Goal: Information Seeking & Learning: Check status

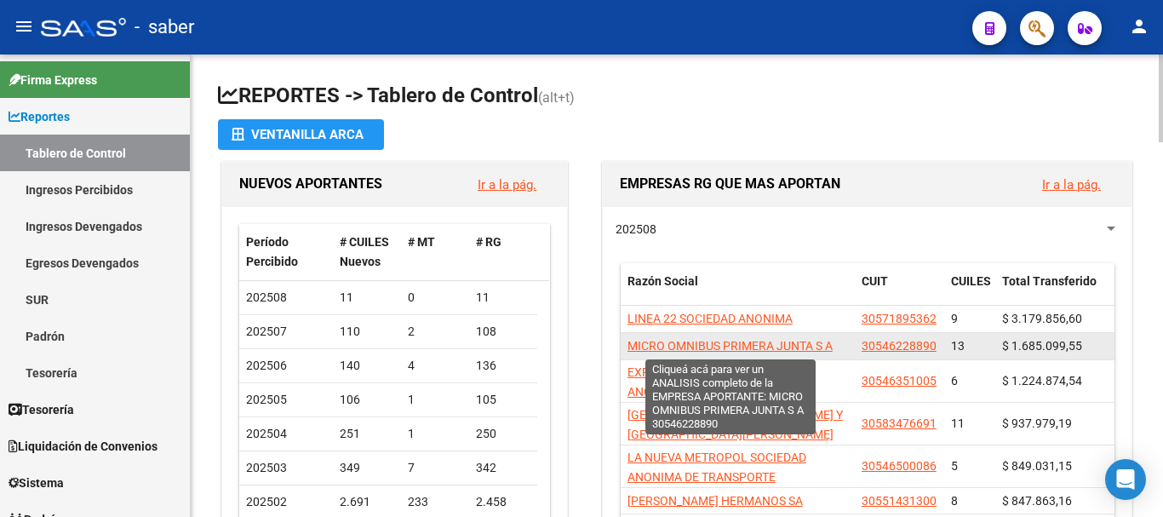
click at [700, 345] on span "MICRO OMNIBUS PRIMERA JUNTA S A" at bounding box center [730, 346] width 205 height 14
type textarea "30546228890"
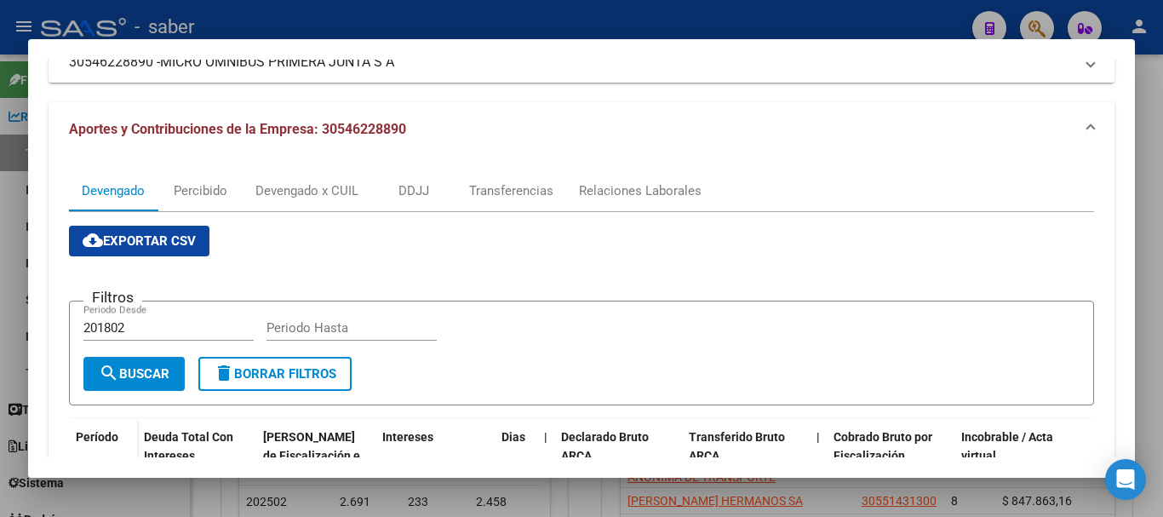
scroll to position [170, 0]
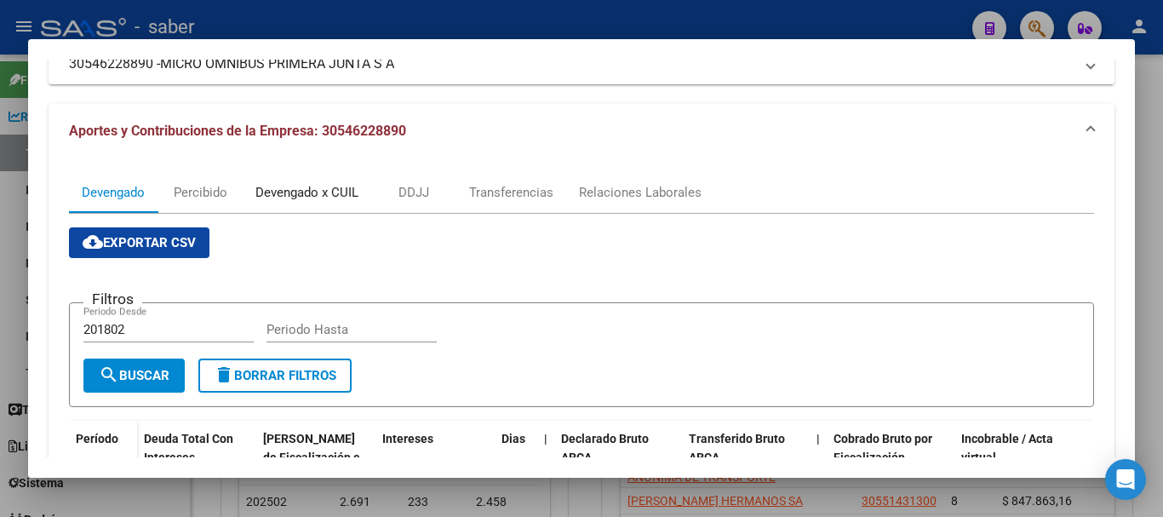
click at [300, 192] on div "Devengado x CUIL" at bounding box center [306, 192] width 103 height 19
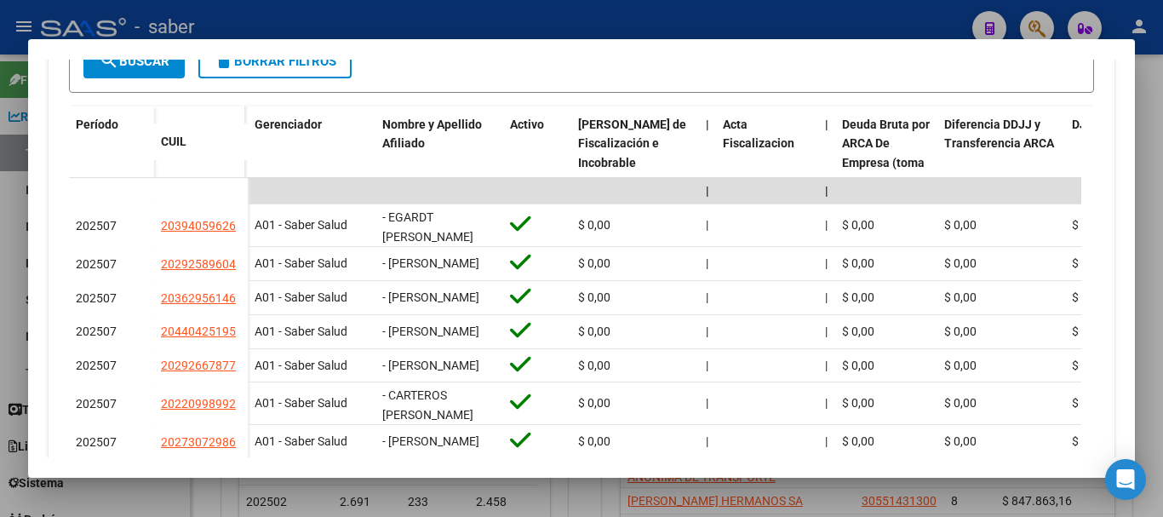
scroll to position [511, 0]
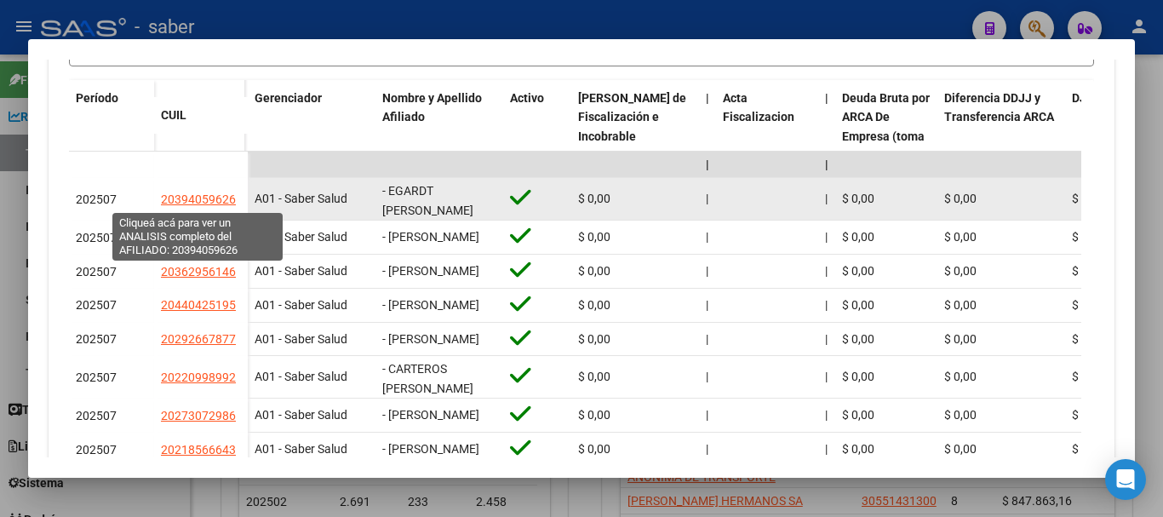
click at [212, 202] on span "20394059626" at bounding box center [198, 199] width 75 height 14
type textarea "20394059626"
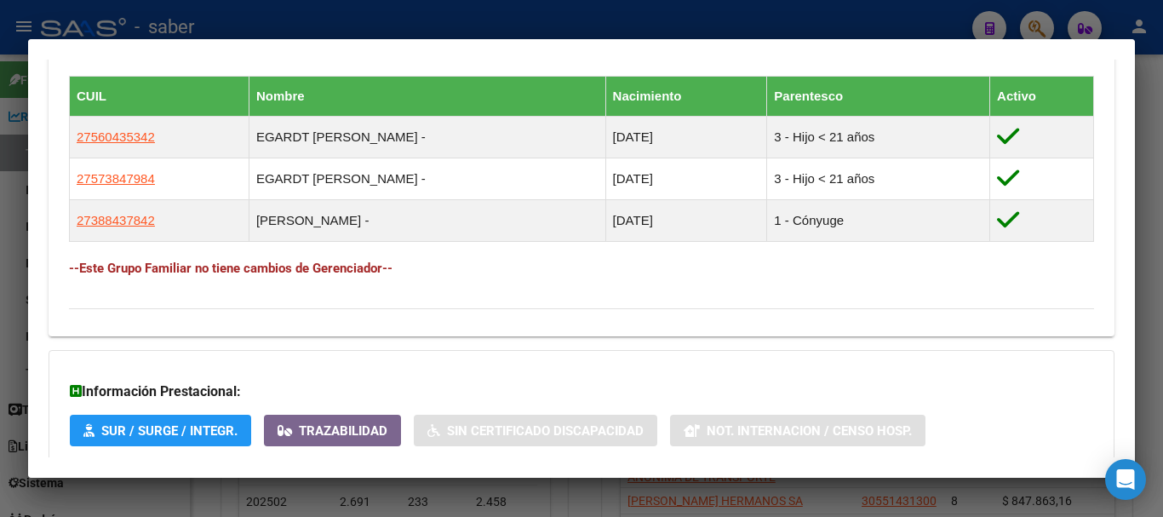
scroll to position [1083, 0]
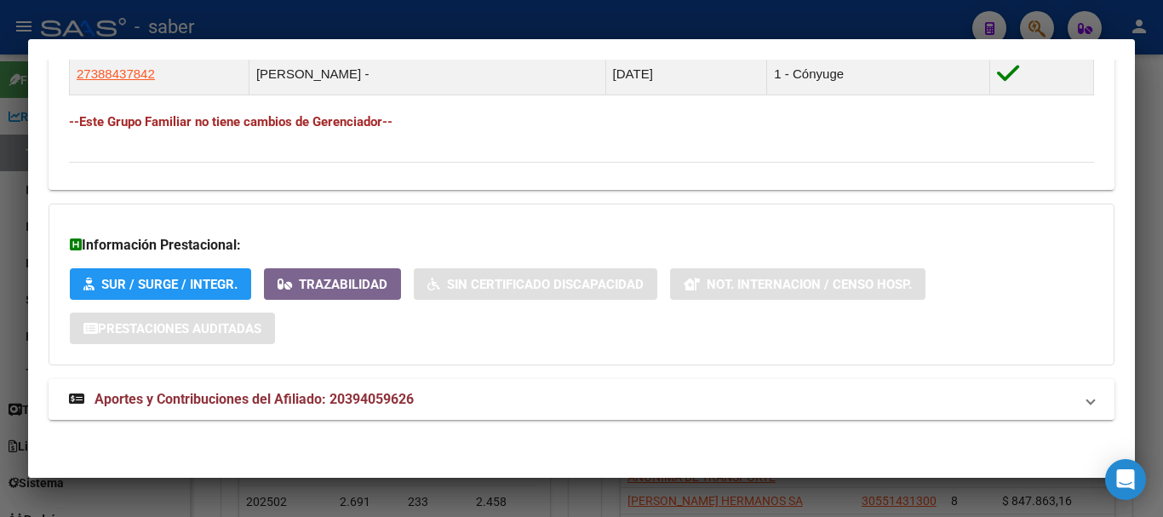
click at [265, 405] on span "Aportes y Contribuciones del Afiliado: 20394059626" at bounding box center [254, 399] width 319 height 16
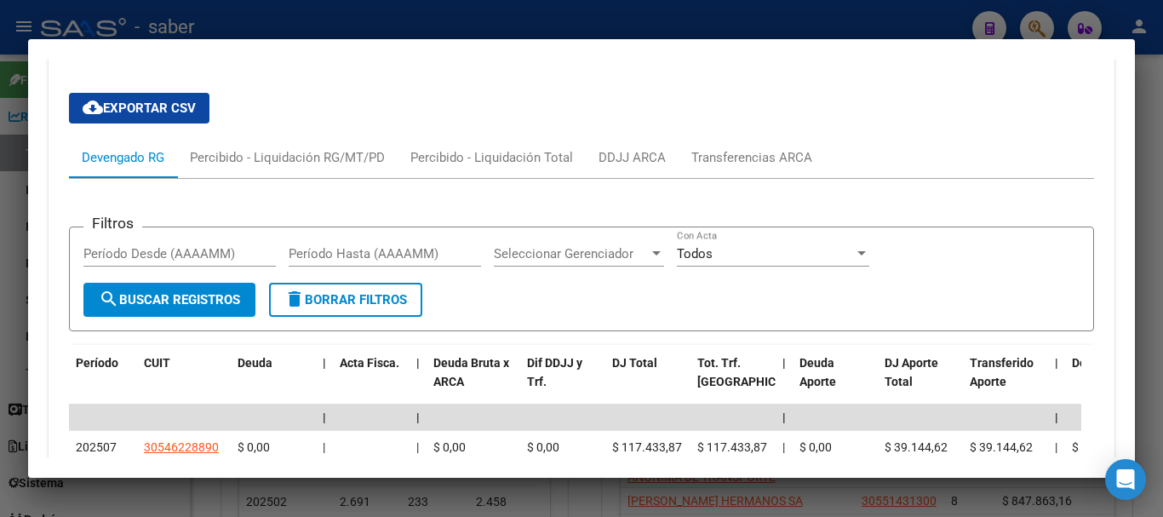
scroll to position [1439, 0]
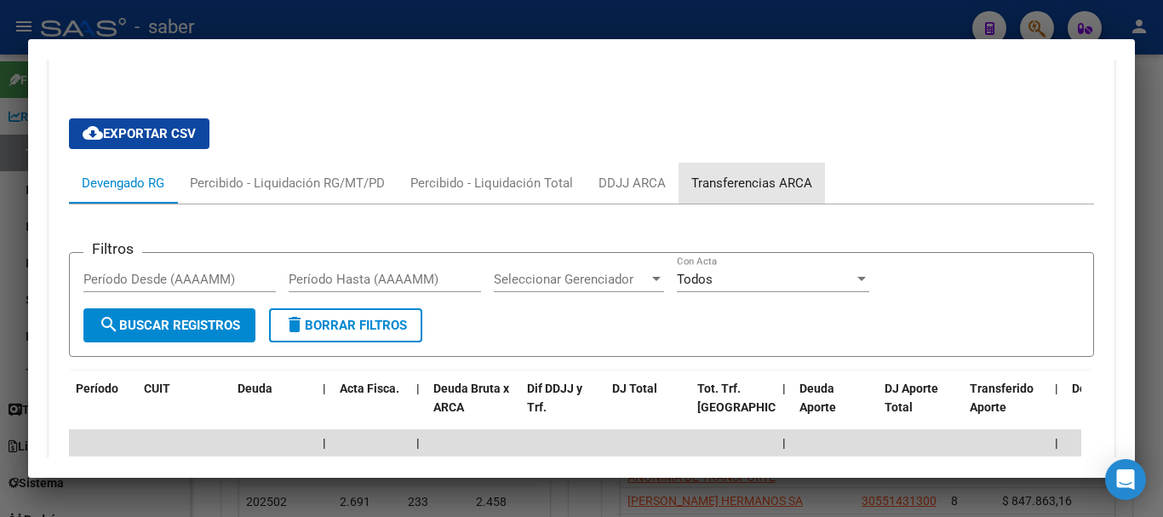
click at [761, 183] on div "Transferencias ARCA" at bounding box center [752, 183] width 121 height 19
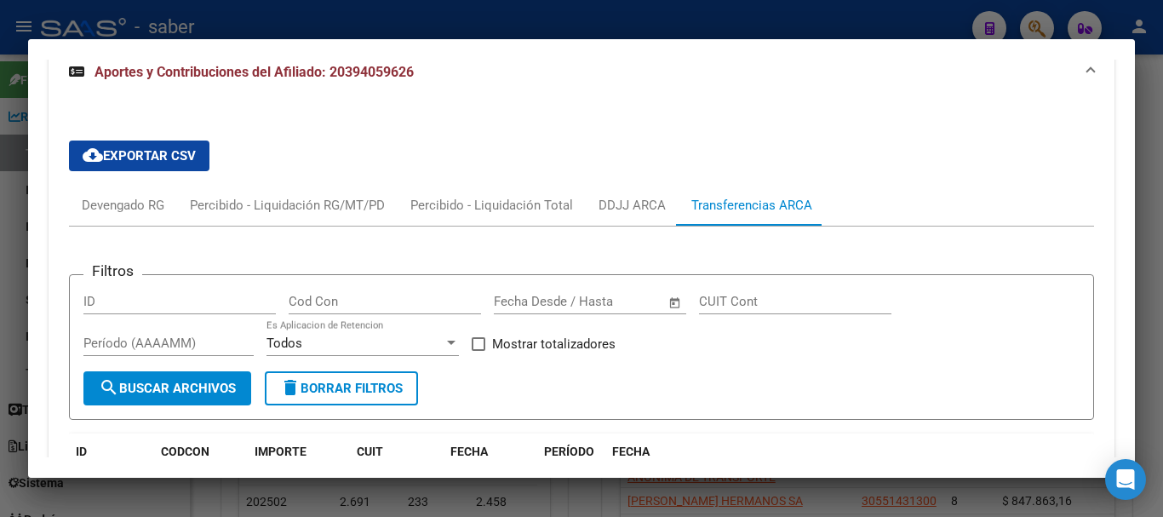
scroll to position [1249, 0]
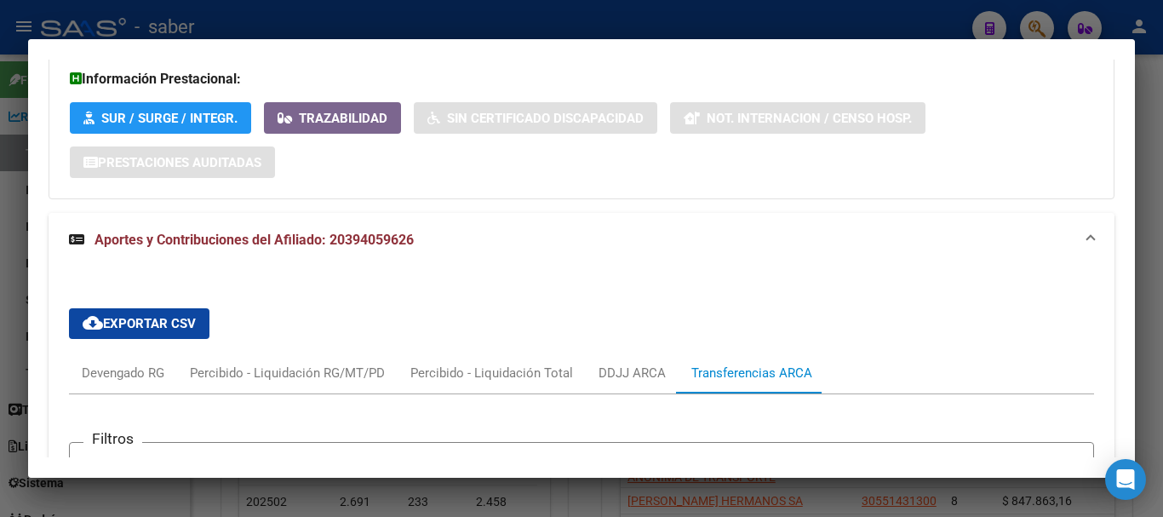
drag, startPoint x: 328, startPoint y: 237, endPoint x: 413, endPoint y: 244, distance: 85.5
click at [439, 253] on mat-expansion-panel-header "Aportes y Contribuciones del Afiliado: 20394059626" at bounding box center [582, 240] width 1066 height 55
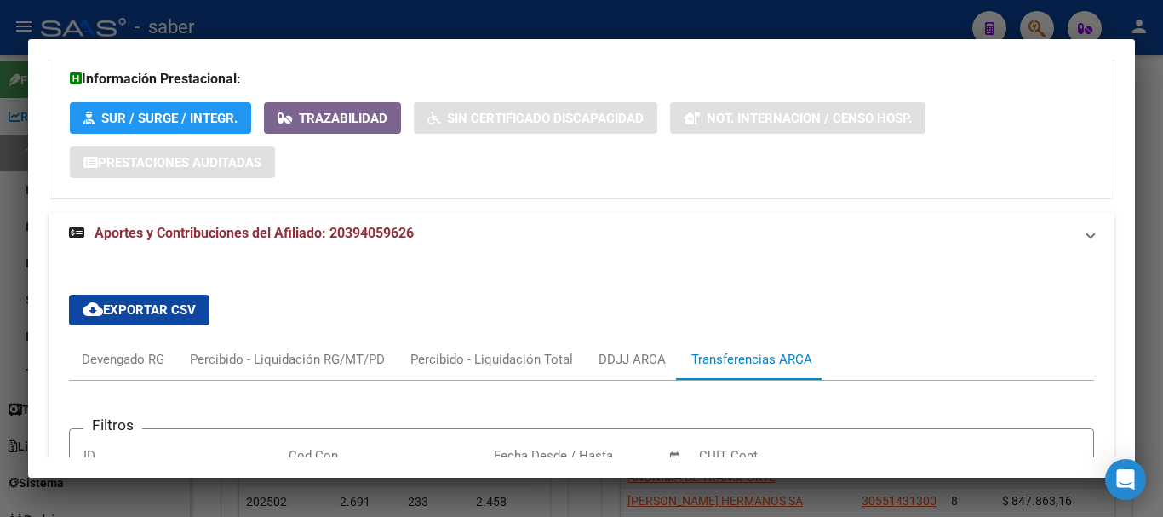
scroll to position [1083, 0]
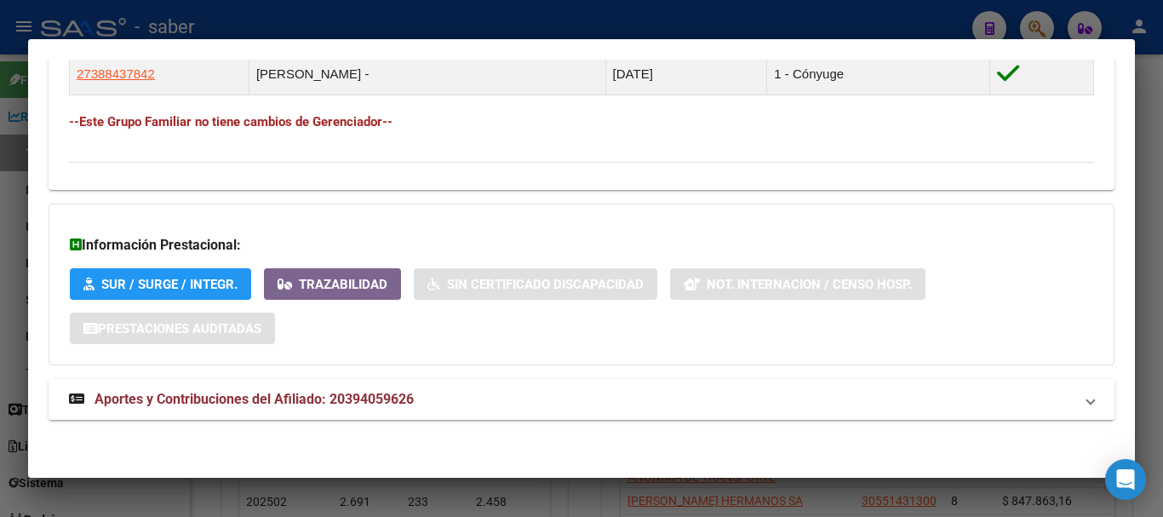
drag, startPoint x: 408, startPoint y: 240, endPoint x: 425, endPoint y: 397, distance: 157.6
click at [425, 397] on mat-panel-title "Aportes y Contribuciones del Afiliado: 20394059626" at bounding box center [571, 399] width 1005 height 20
copy span "20394059626"
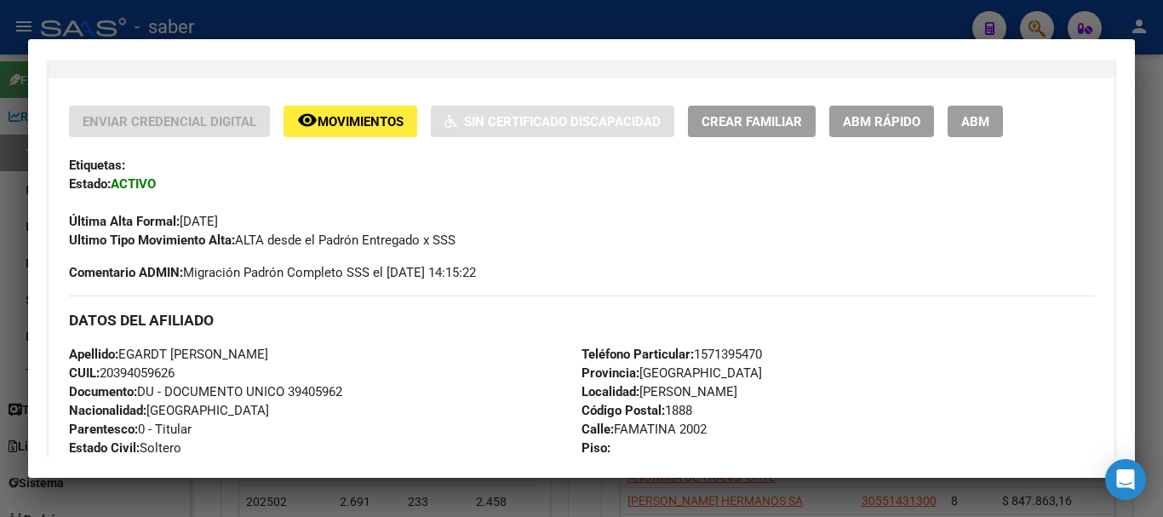
scroll to position [317, 0]
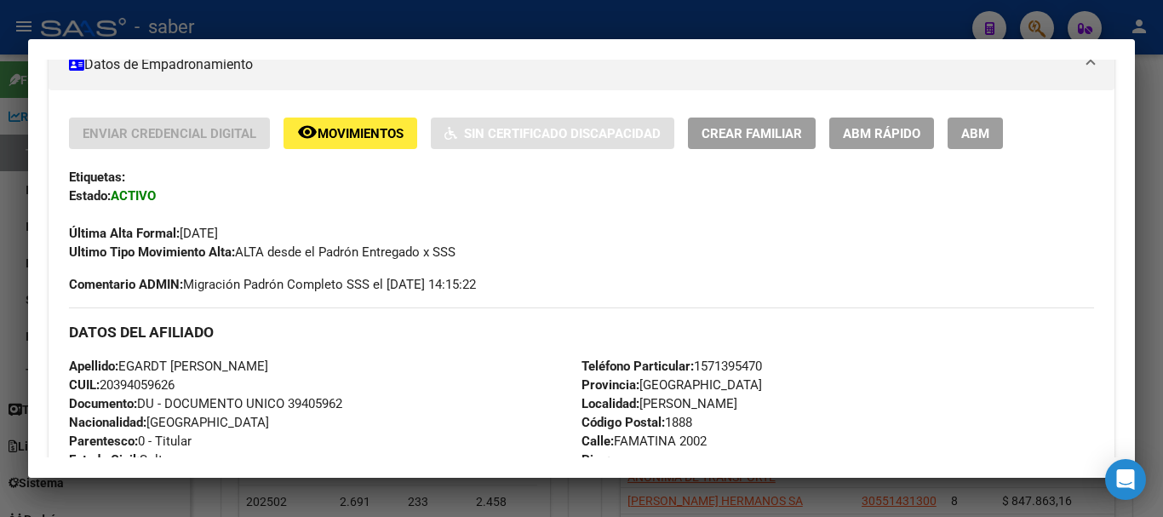
drag, startPoint x: 100, startPoint y: 387, endPoint x: 177, endPoint y: 389, distance: 76.7
click at [188, 390] on div "Apellido: EGARDT NICOLAS EZEQUIEL CUIL: 20394059626 Documento: DU - DOCUMENTO U…" at bounding box center [325, 450] width 513 height 187
copy span "20394059626"
click at [492, 499] on div at bounding box center [581, 258] width 1163 height 517
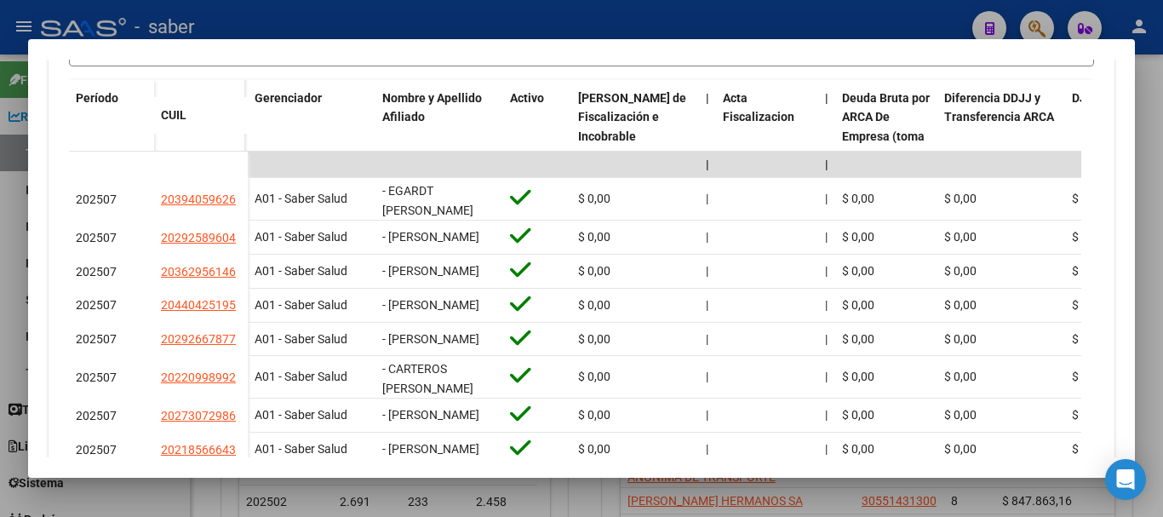
click at [212, 495] on div at bounding box center [581, 258] width 1163 height 517
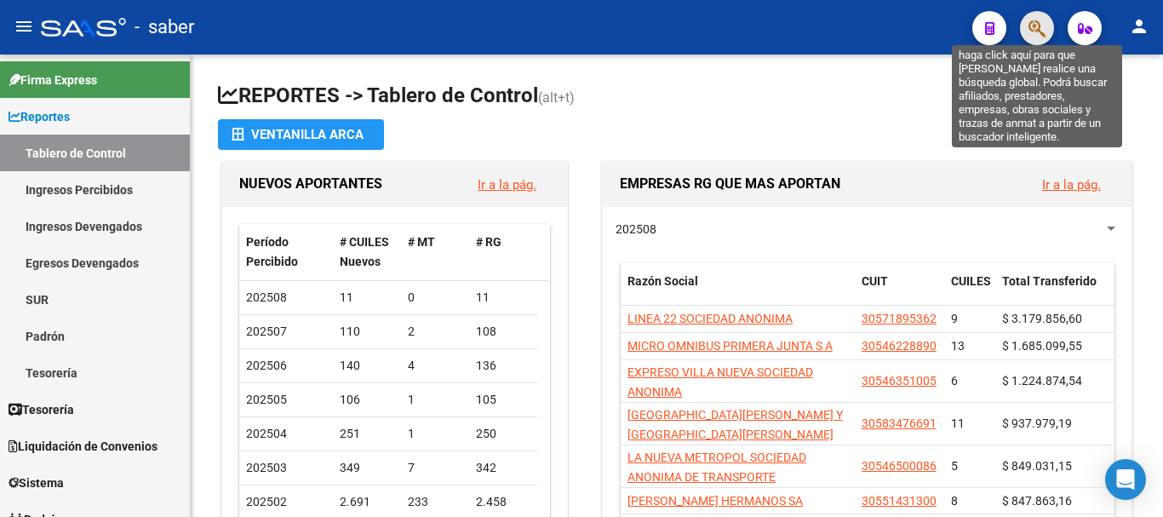
click at [1042, 26] on icon "button" at bounding box center [1037, 29] width 17 height 20
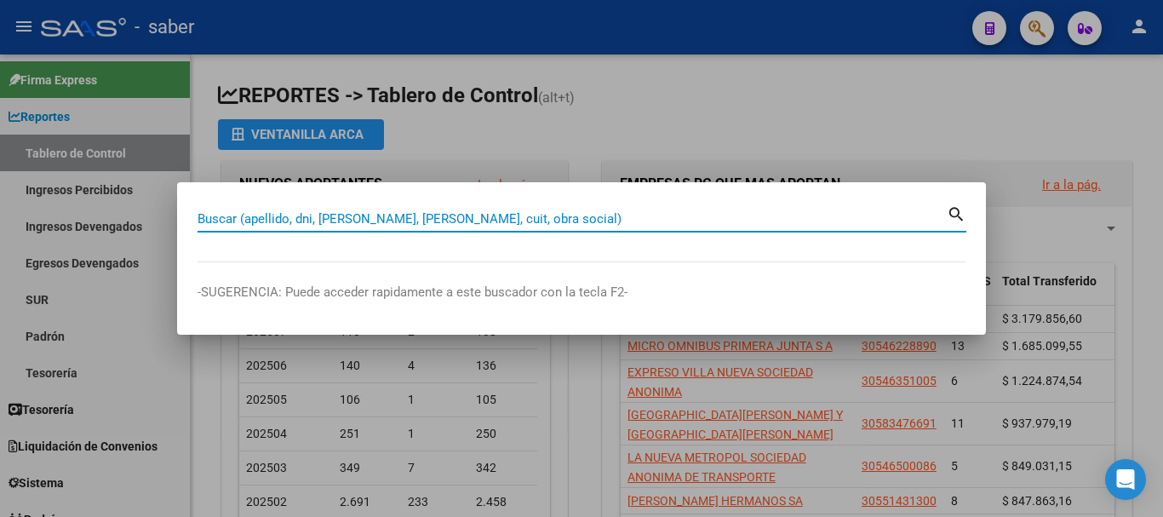
click at [437, 213] on input "Buscar (apellido, dni, cuil, nro traspaso, cuit, obra social)" at bounding box center [572, 218] width 749 height 15
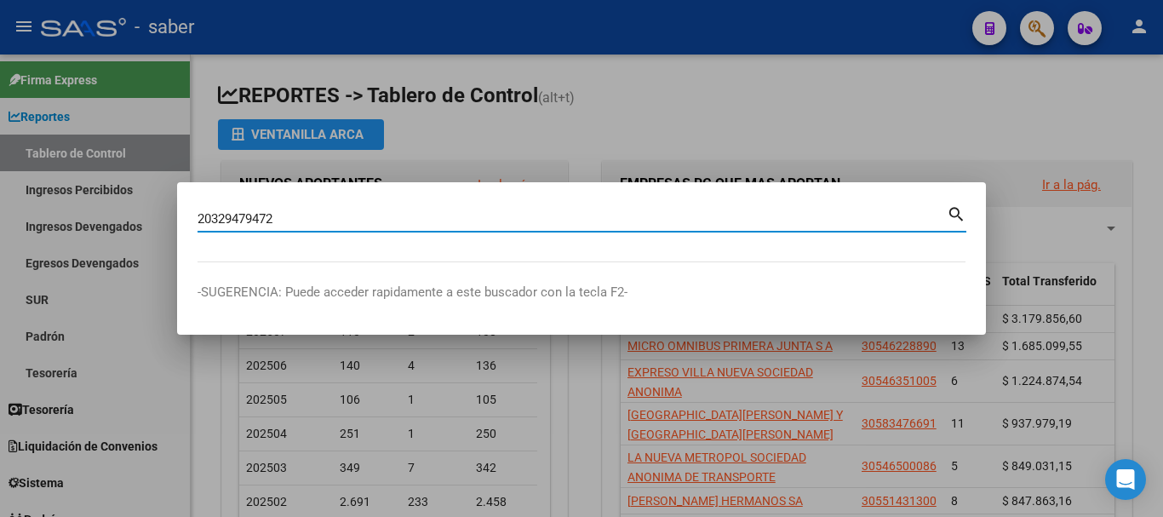
type input "20329479472"
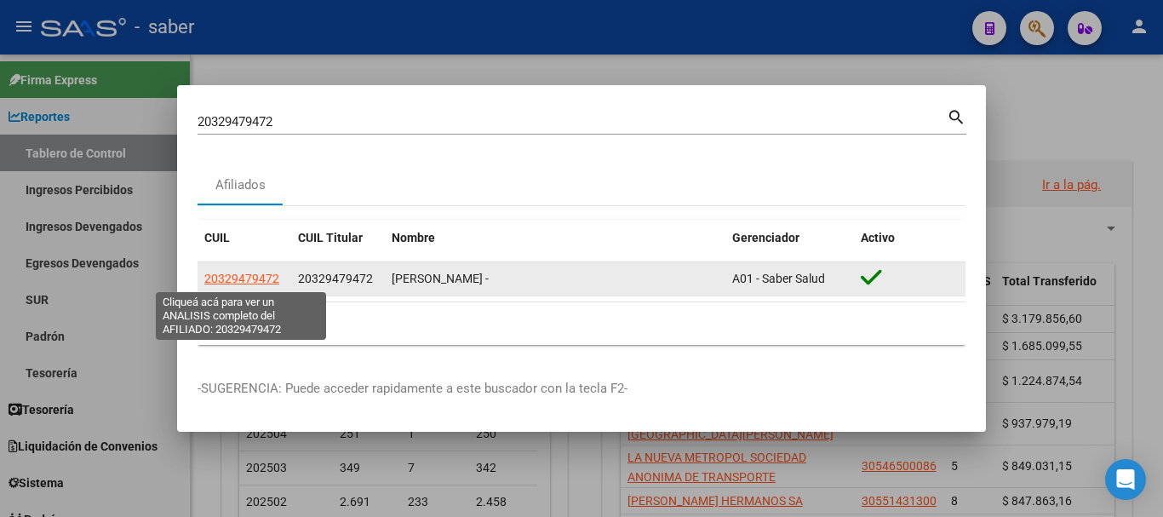
click at [255, 276] on span "20329479472" at bounding box center [241, 279] width 75 height 14
type textarea "20329479472"
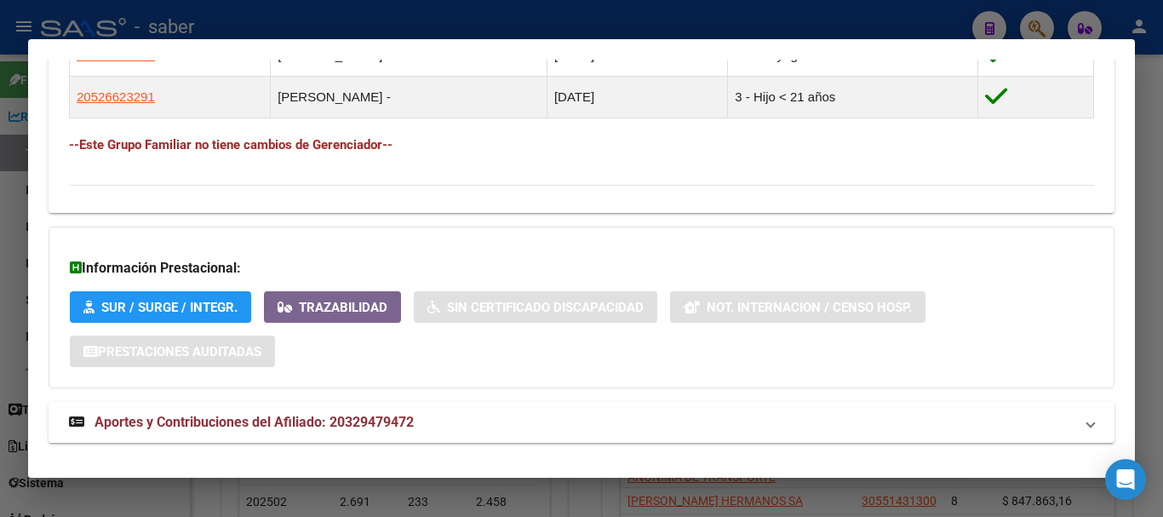
scroll to position [1083, 0]
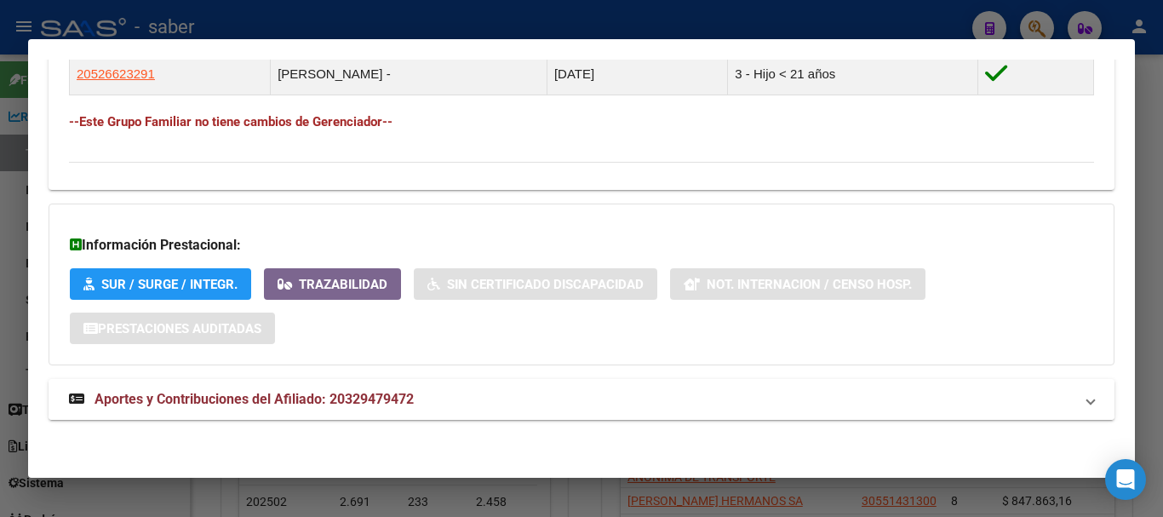
click at [207, 411] on mat-expansion-panel-header "Aportes y Contribuciones del Afiliado: 20329479472" at bounding box center [582, 399] width 1066 height 41
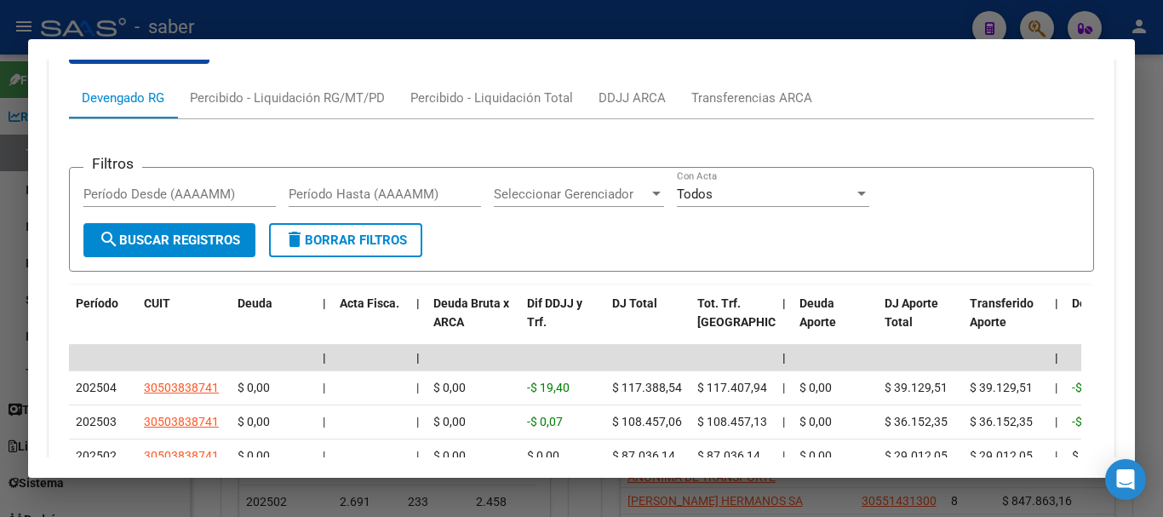
scroll to position [1509, 0]
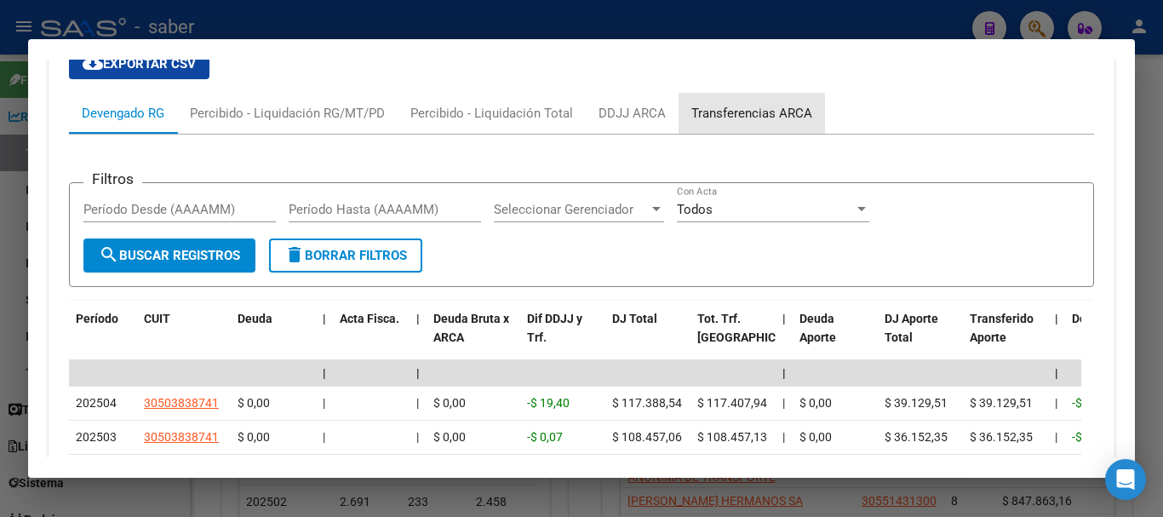
click at [781, 104] on div "Transferencias ARCA" at bounding box center [752, 113] width 121 height 19
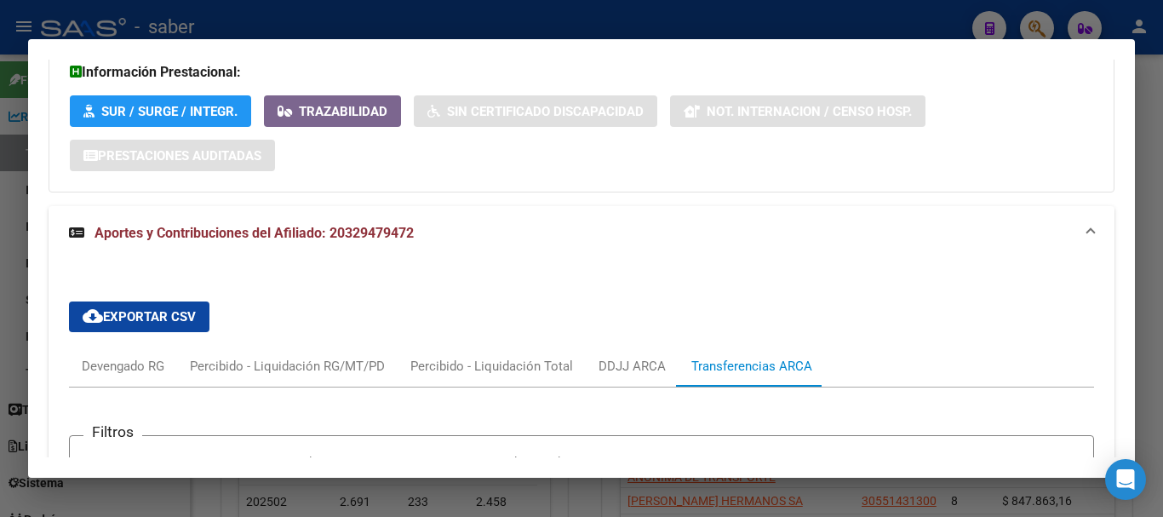
scroll to position [1254, 0]
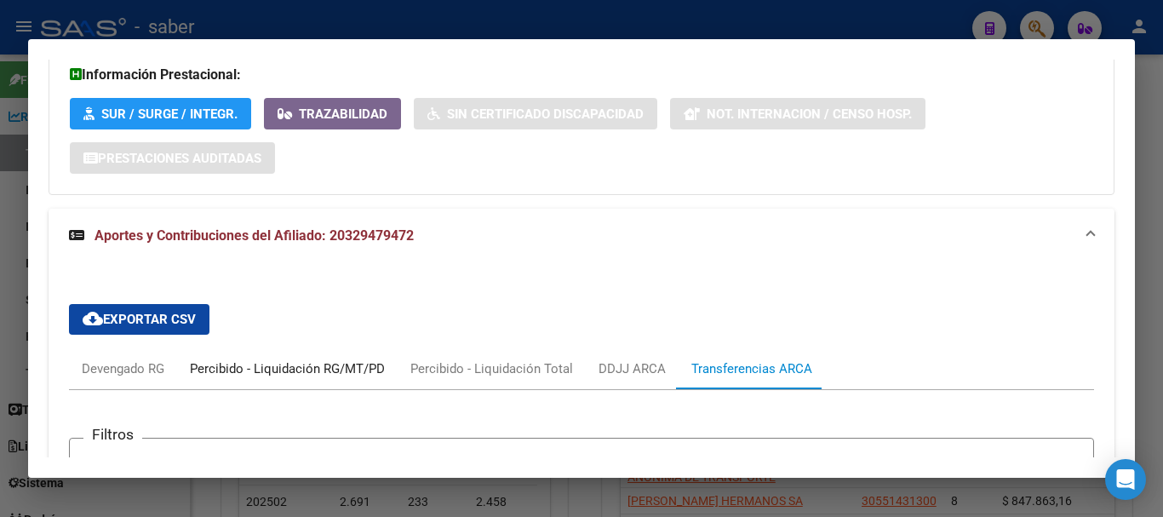
click at [353, 370] on div "Percibido - Liquidación RG/MT/PD" at bounding box center [287, 368] width 195 height 19
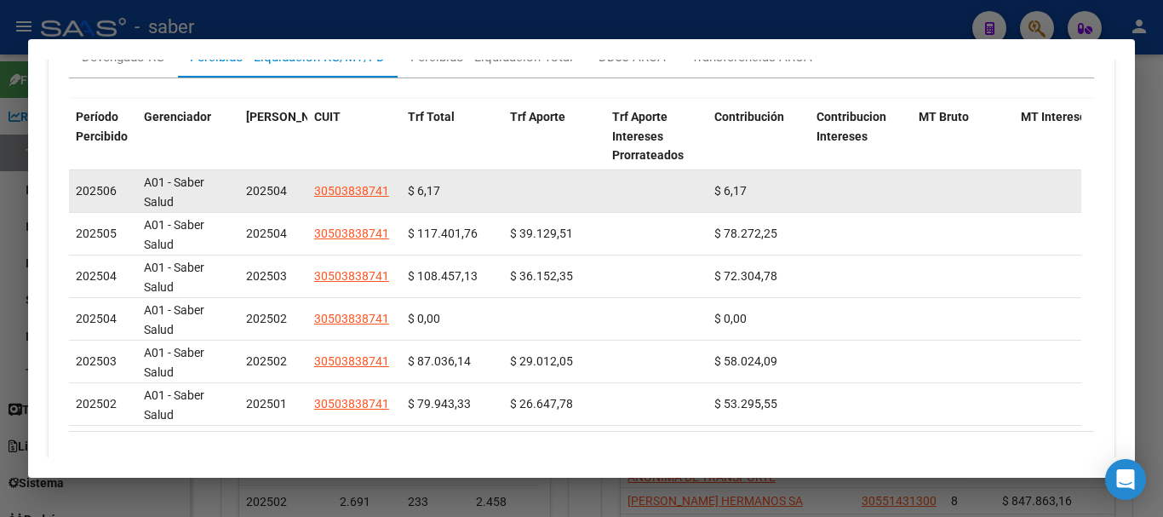
scroll to position [1594, 0]
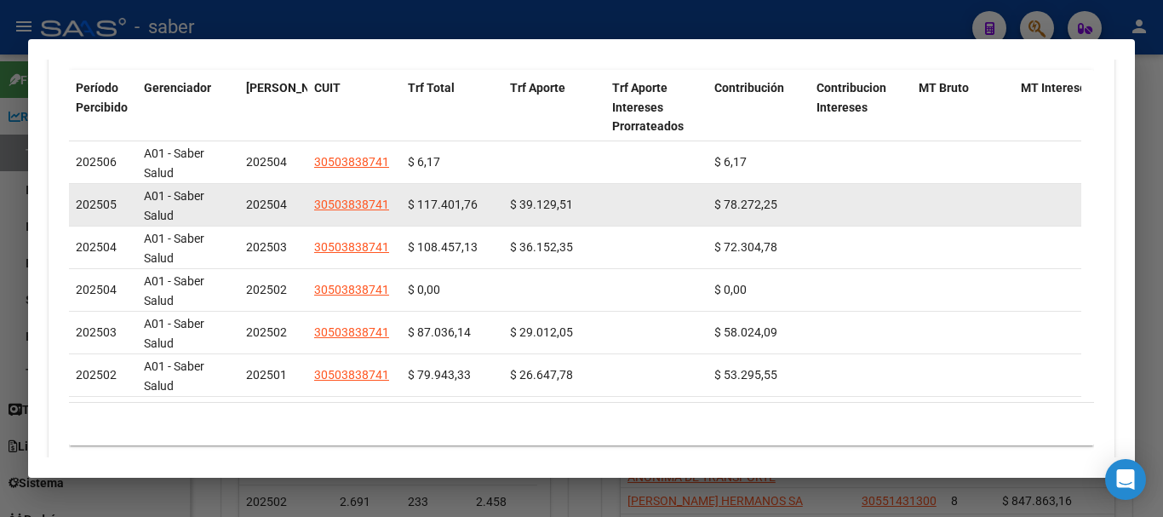
drag, startPoint x: 520, startPoint y: 201, endPoint x: 570, endPoint y: 207, distance: 50.6
click at [570, 205] on span "$ 39.129,51" at bounding box center [541, 205] width 63 height 14
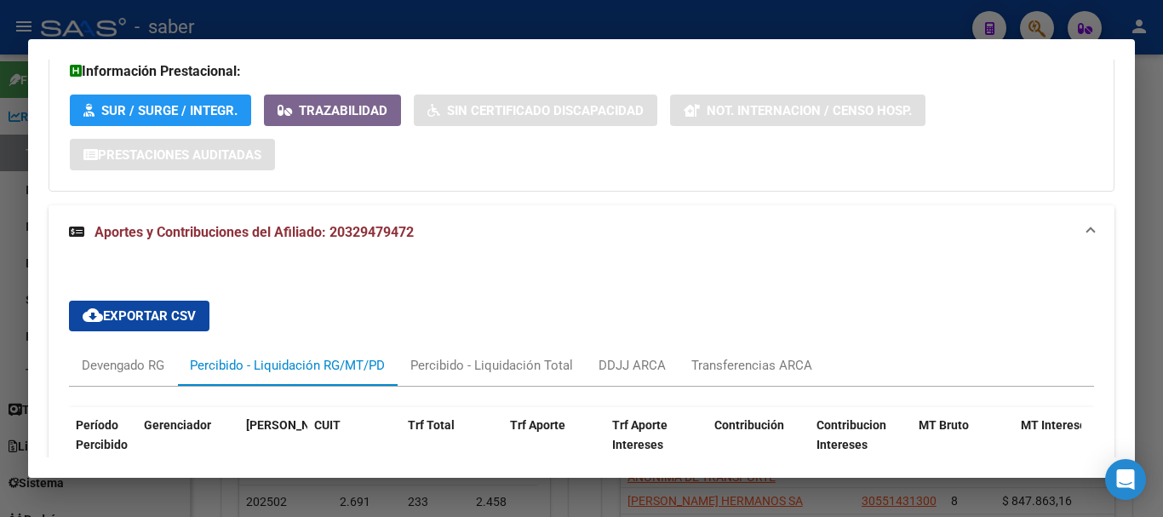
scroll to position [1254, 0]
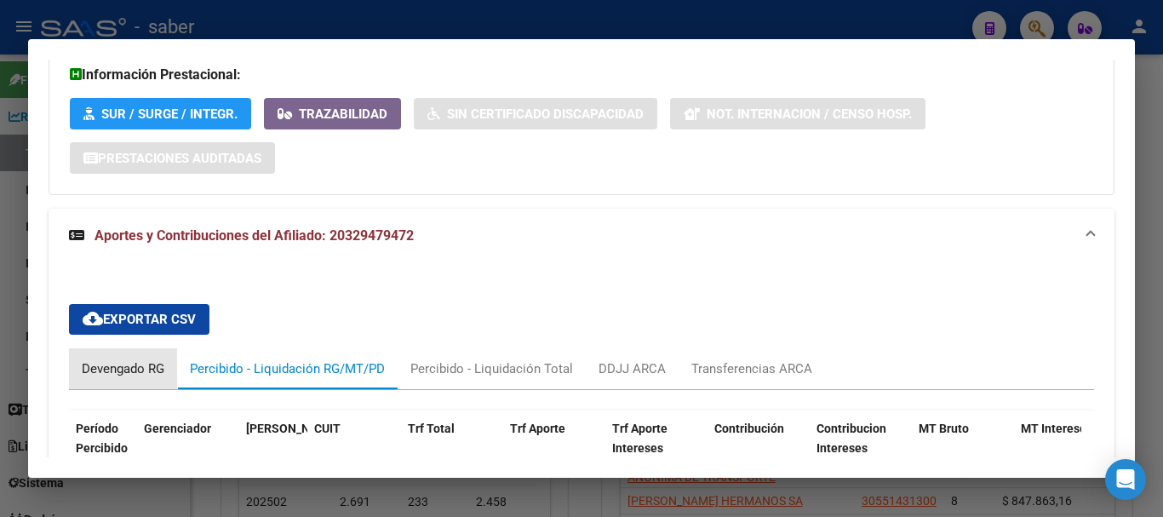
click at [134, 370] on div "Devengado RG" at bounding box center [123, 368] width 83 height 19
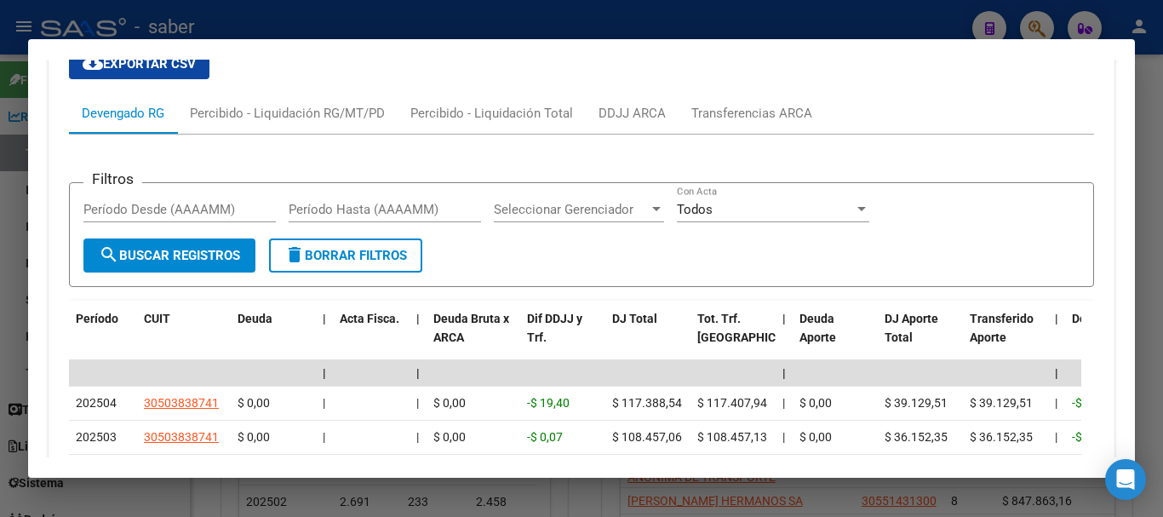
scroll to position [1718, 0]
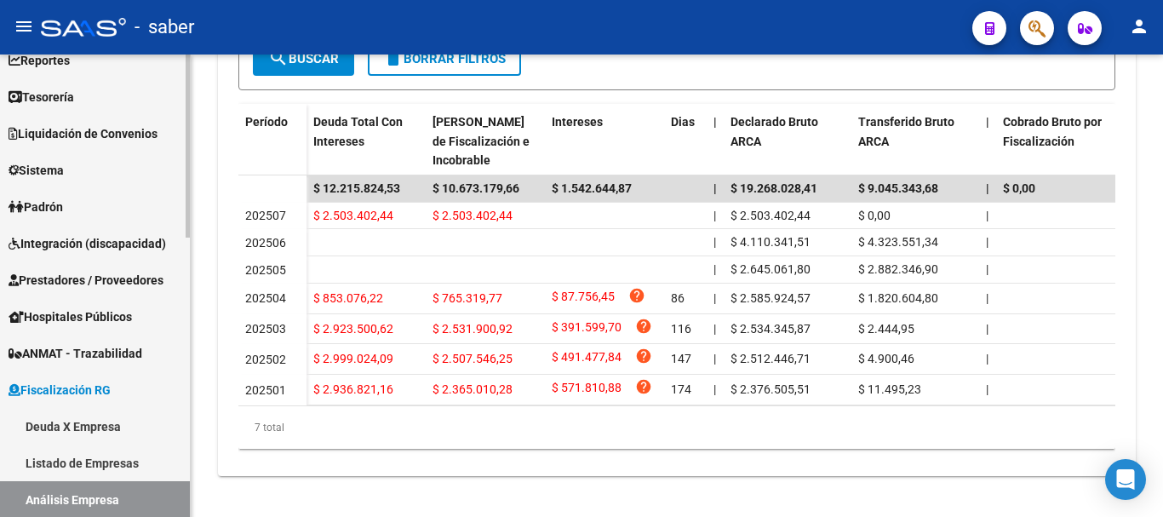
scroll to position [170, 0]
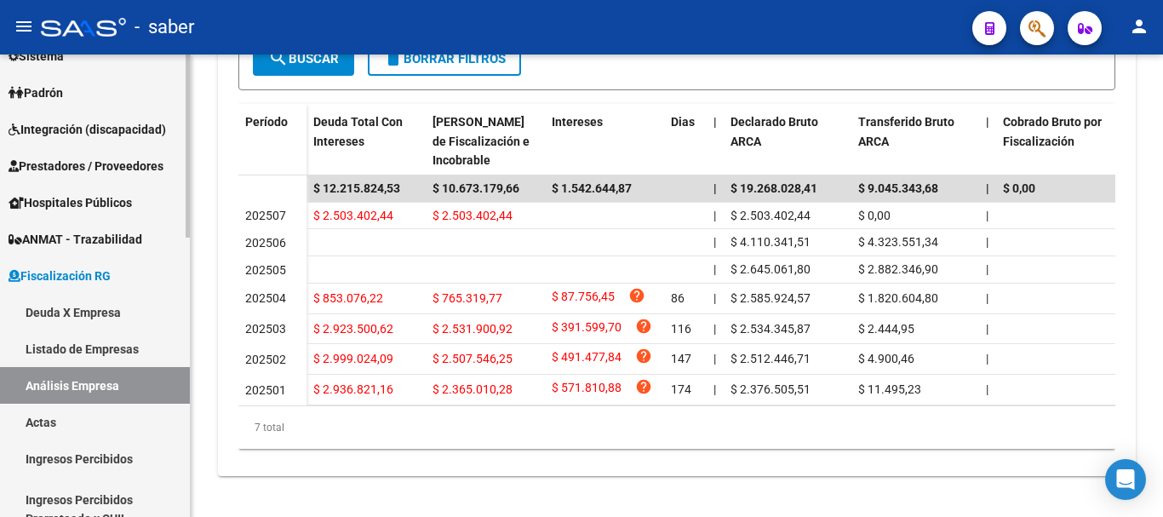
click at [63, 385] on link "Análisis Empresa" at bounding box center [95, 385] width 190 height 37
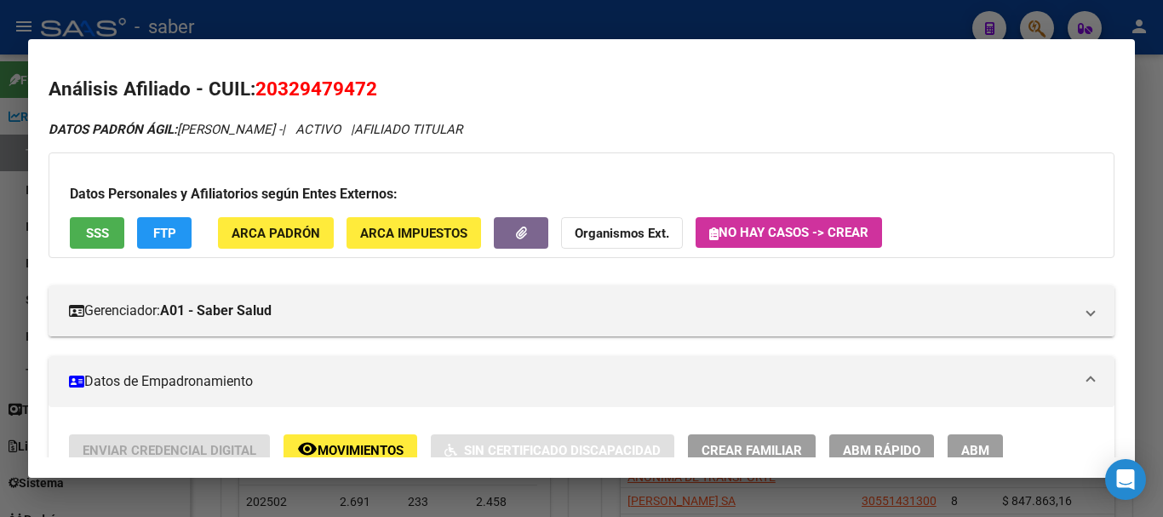
scroll to position [1718, 0]
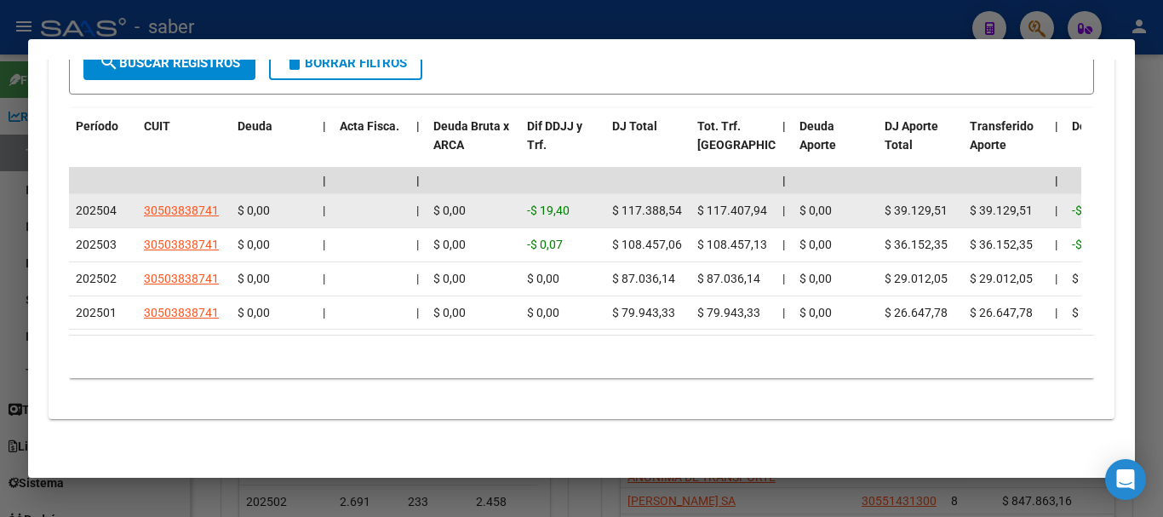
drag, startPoint x: 10, startPoint y: 317, endPoint x: 854, endPoint y: 210, distance: 850.8
click at [11, 317] on div at bounding box center [581, 258] width 1163 height 517
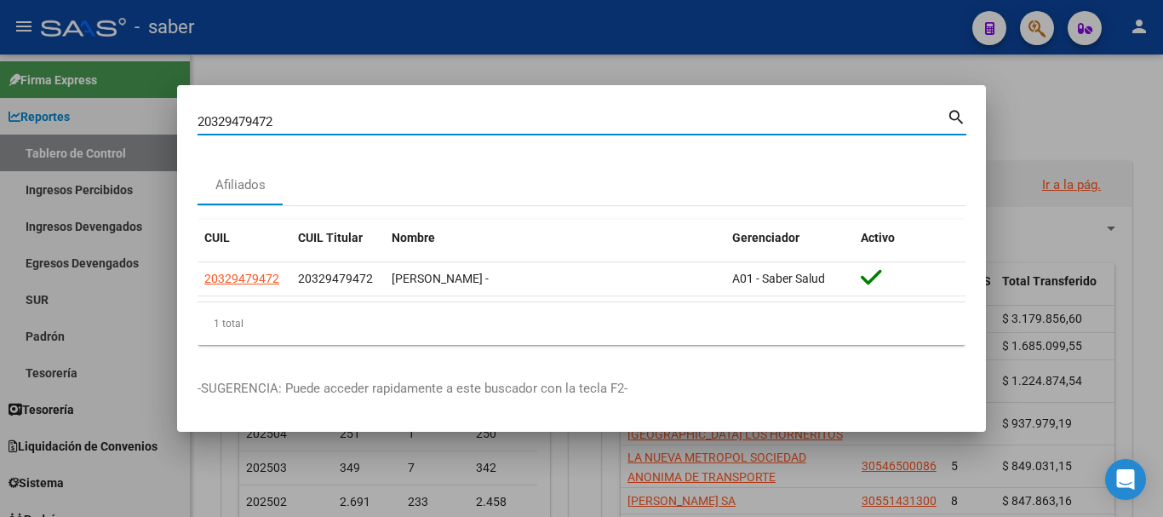
click at [213, 118] on input "20329479472" at bounding box center [572, 121] width 749 height 15
paste input "174206024"
type input "20174206024"
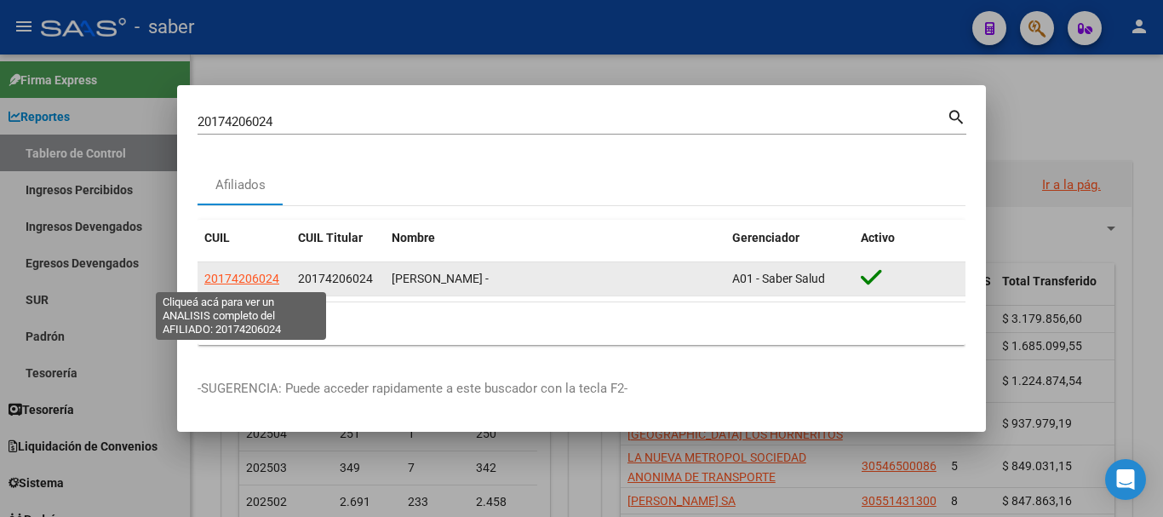
click at [238, 285] on span "20174206024" at bounding box center [241, 279] width 75 height 14
type textarea "20174206024"
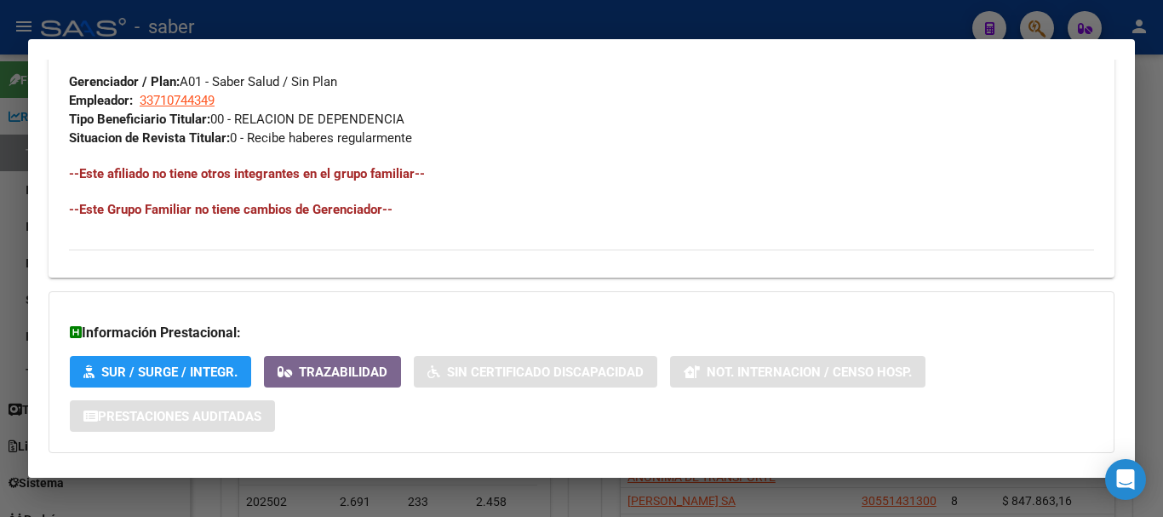
scroll to position [939, 0]
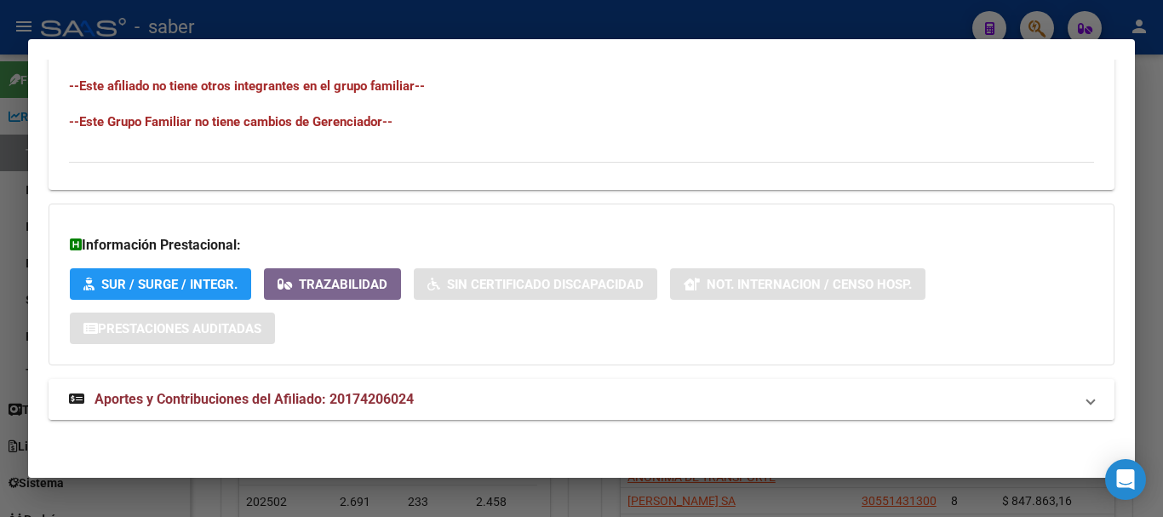
click at [194, 394] on span "Aportes y Contribuciones del Afiliado: 20174206024" at bounding box center [254, 399] width 319 height 16
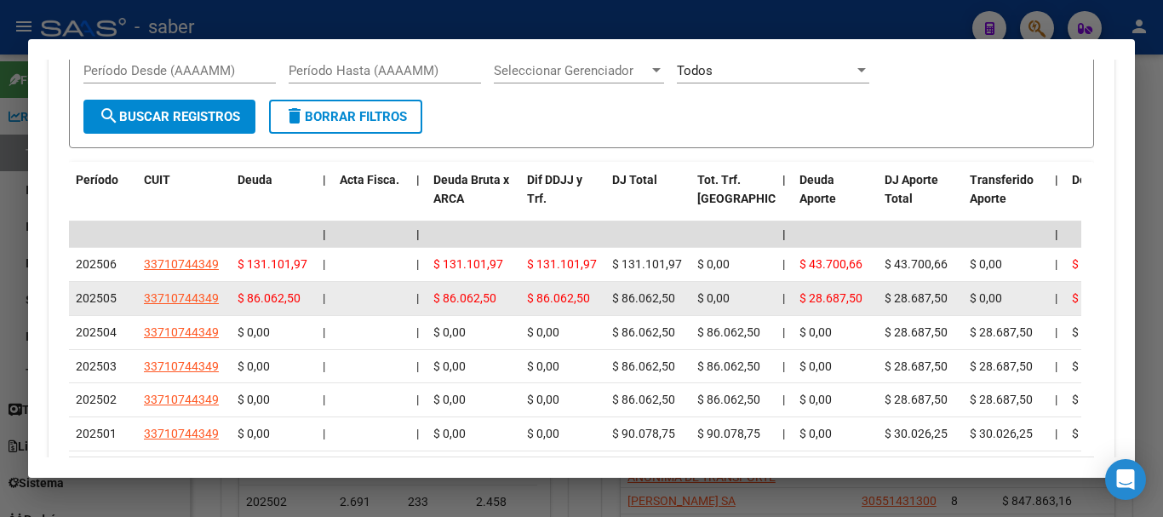
scroll to position [1536, 0]
